Goal: Information Seeking & Learning: Learn about a topic

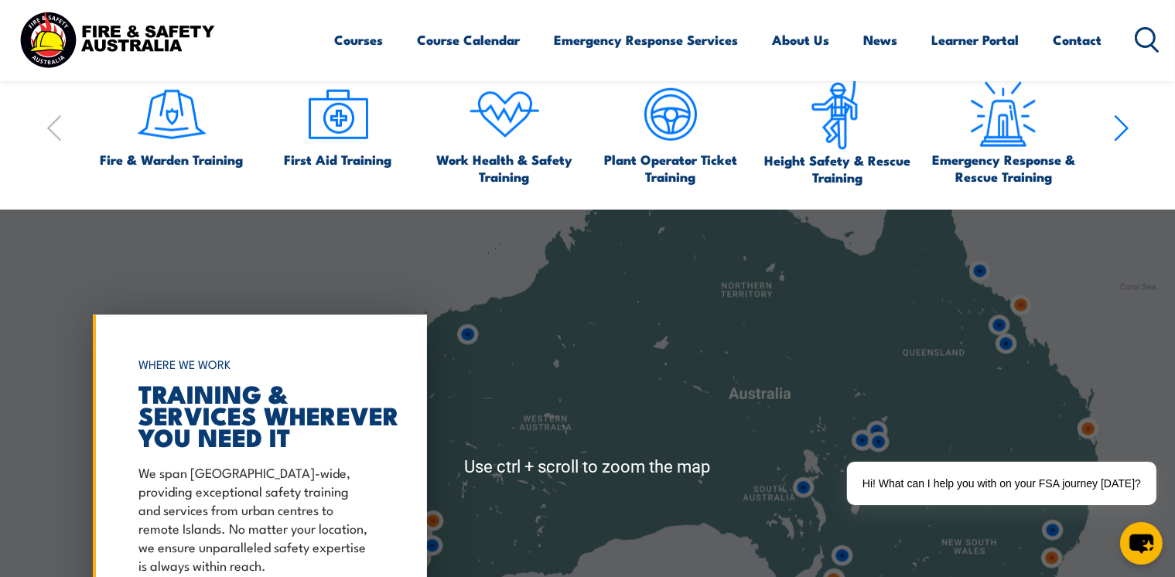
scroll to position [1557, 0]
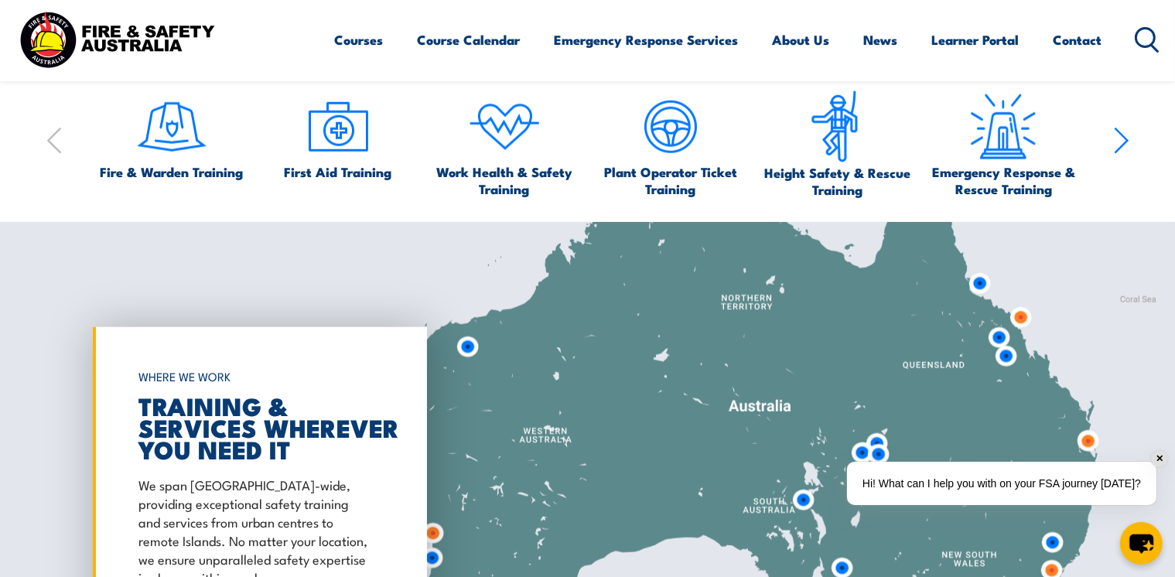
click at [955, 484] on div "Hi! What can I help you with on your FSA journey [DATE]?" at bounding box center [1002, 483] width 310 height 43
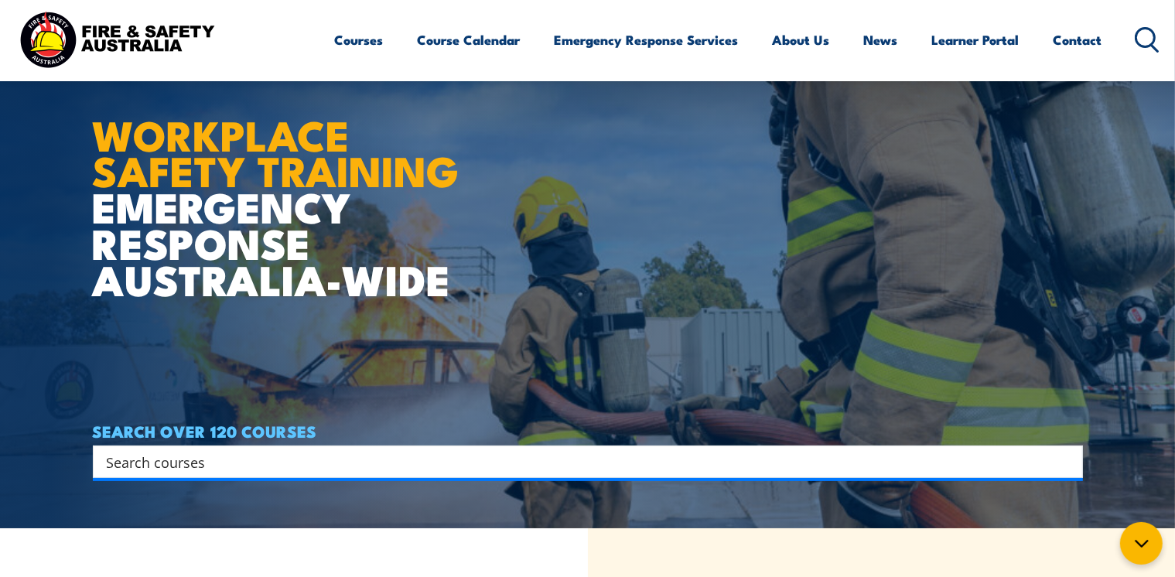
scroll to position [0, 0]
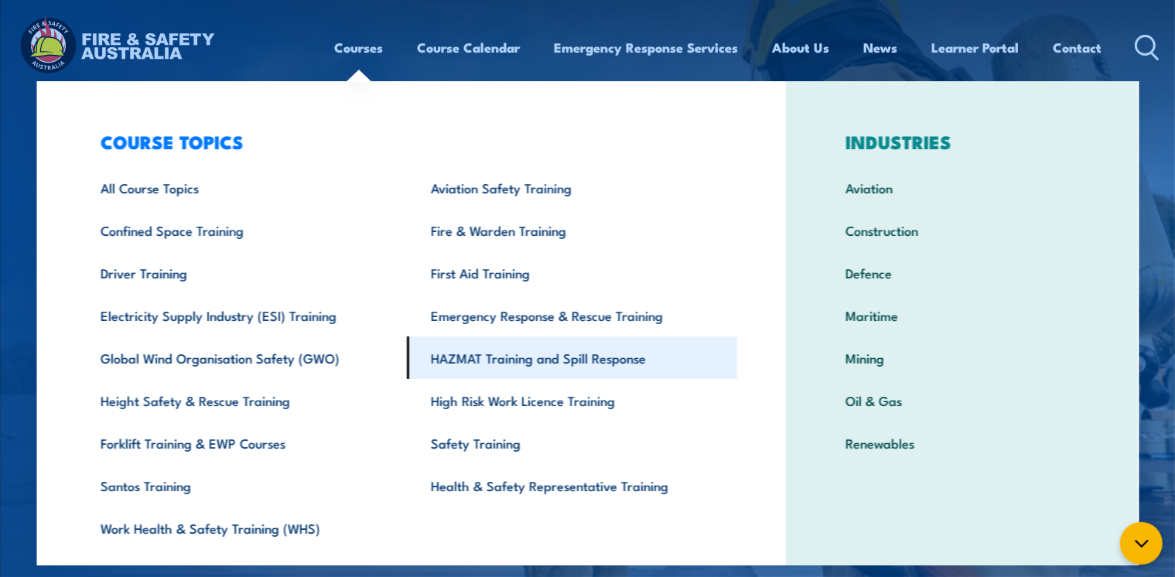
click at [738, 357] on link "HAZMAT Training and Spill Response" at bounding box center [573, 358] width 330 height 43
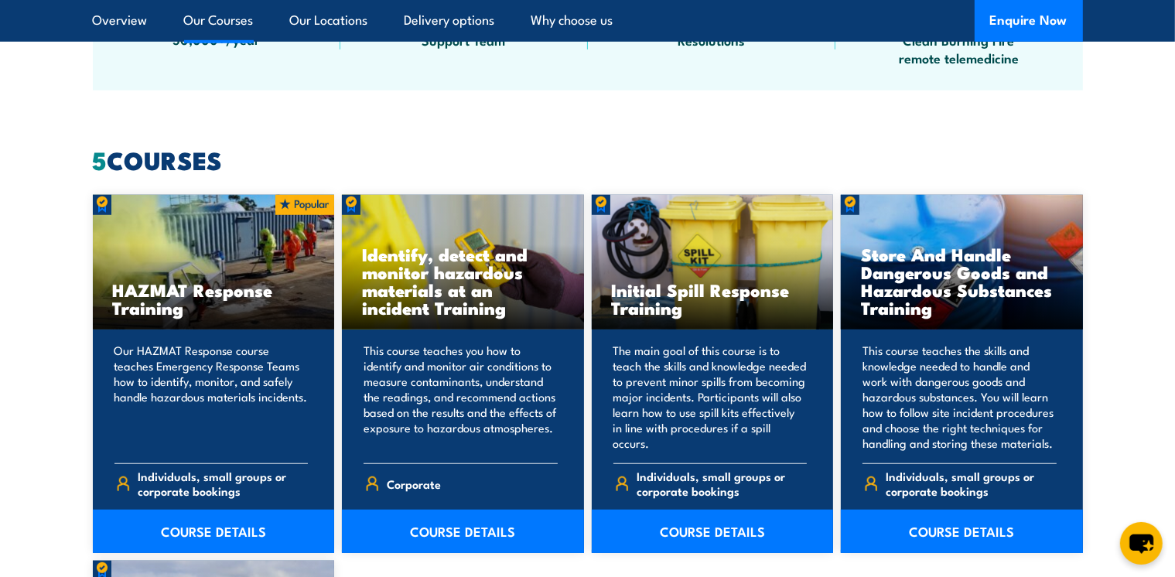
scroll to position [1124, 0]
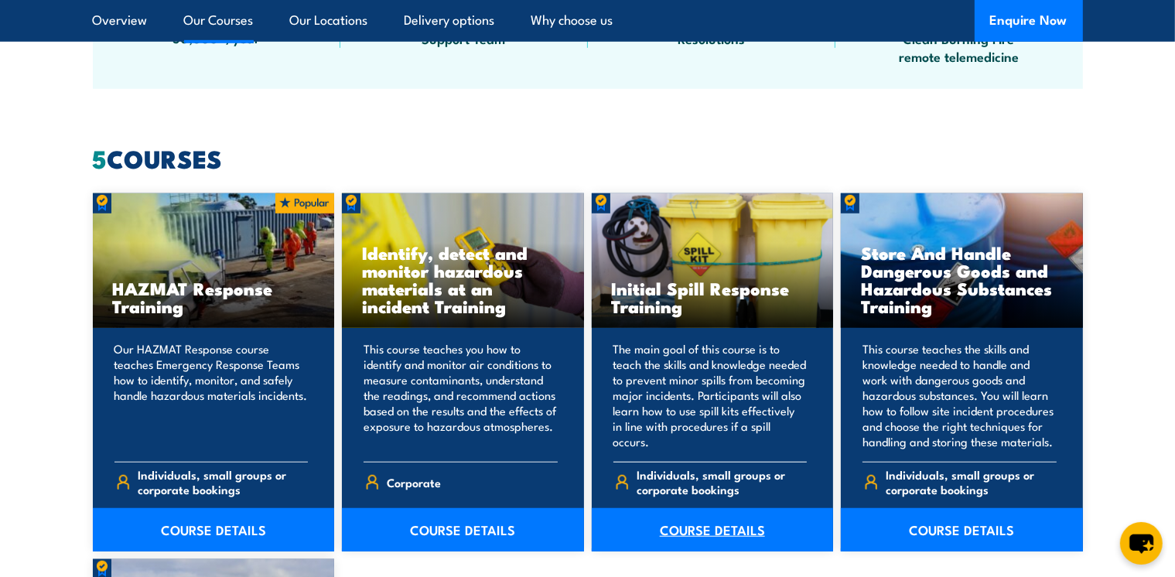
click at [699, 530] on link "COURSE DETAILS" at bounding box center [713, 529] width 242 height 43
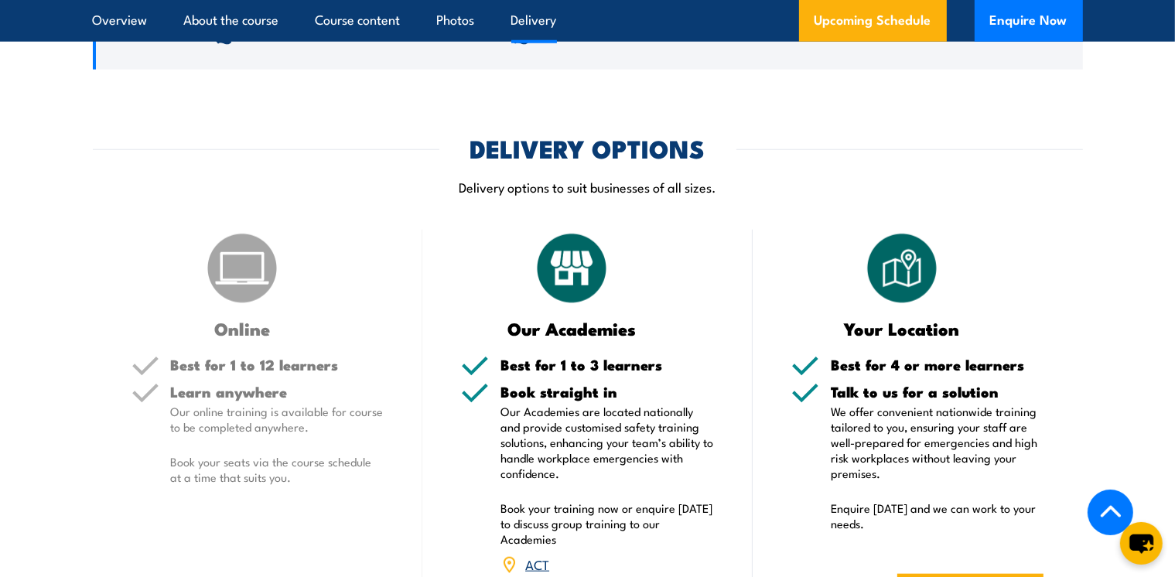
scroll to position [1557, 0]
